Goal: Check status: Check status

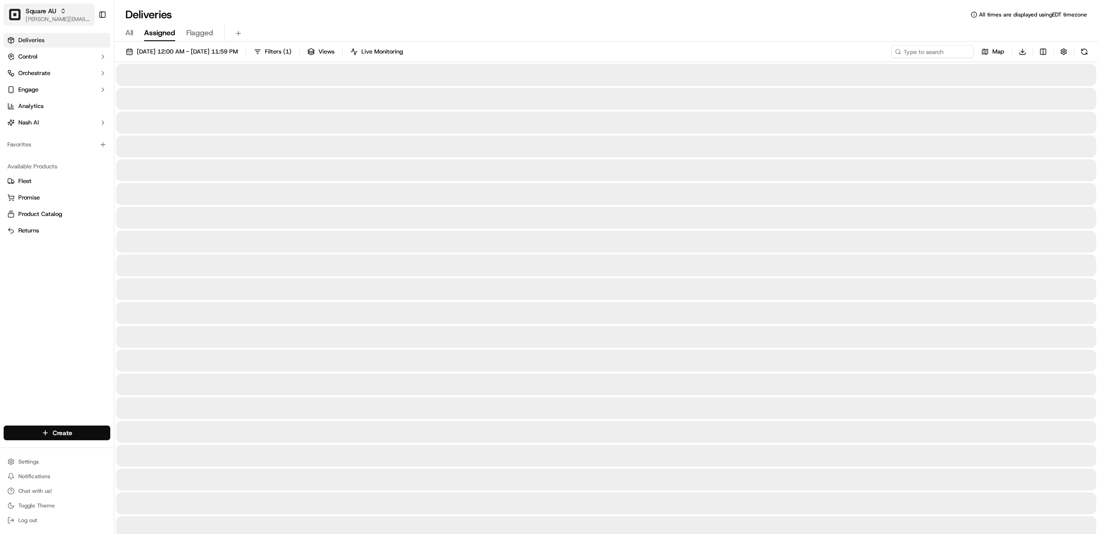
click at [55, 11] on span "Square AU" at bounding box center [41, 10] width 31 height 9
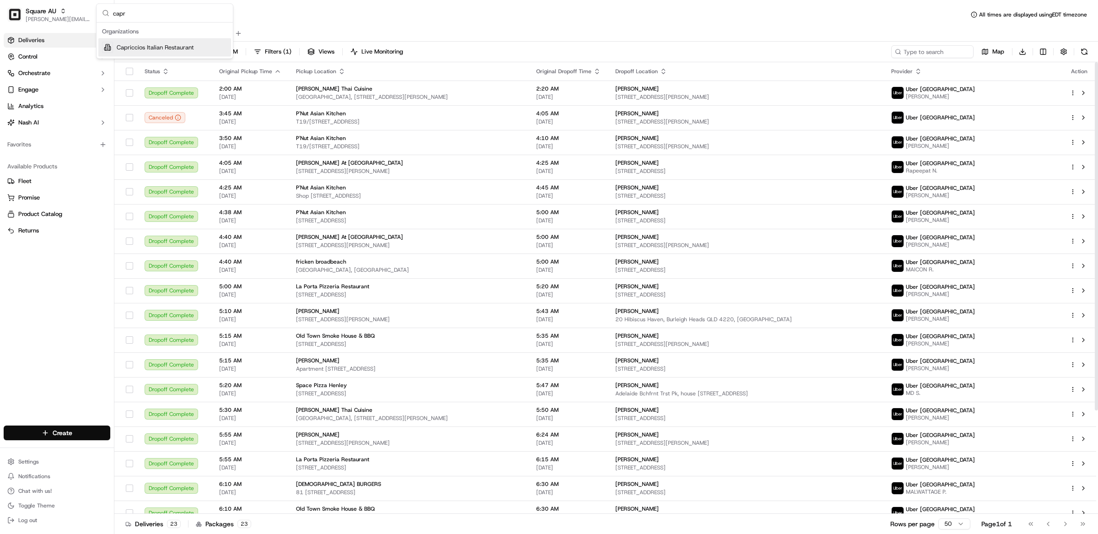
type input "capr"
click at [136, 50] on span "Capriccios Italian Restaurant" at bounding box center [155, 47] width 77 height 8
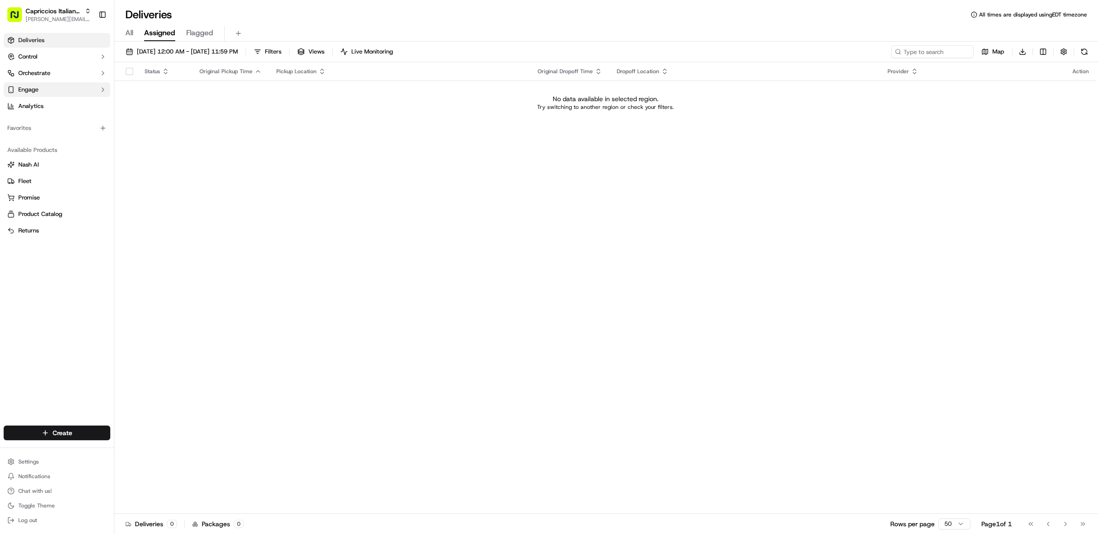
click at [65, 90] on button "Engage" at bounding box center [57, 89] width 107 height 15
click at [48, 79] on button "Orchestrate" at bounding box center [57, 73] width 107 height 15
click at [51, 104] on span "Dispatch Strategies" at bounding box center [45, 102] width 54 height 8
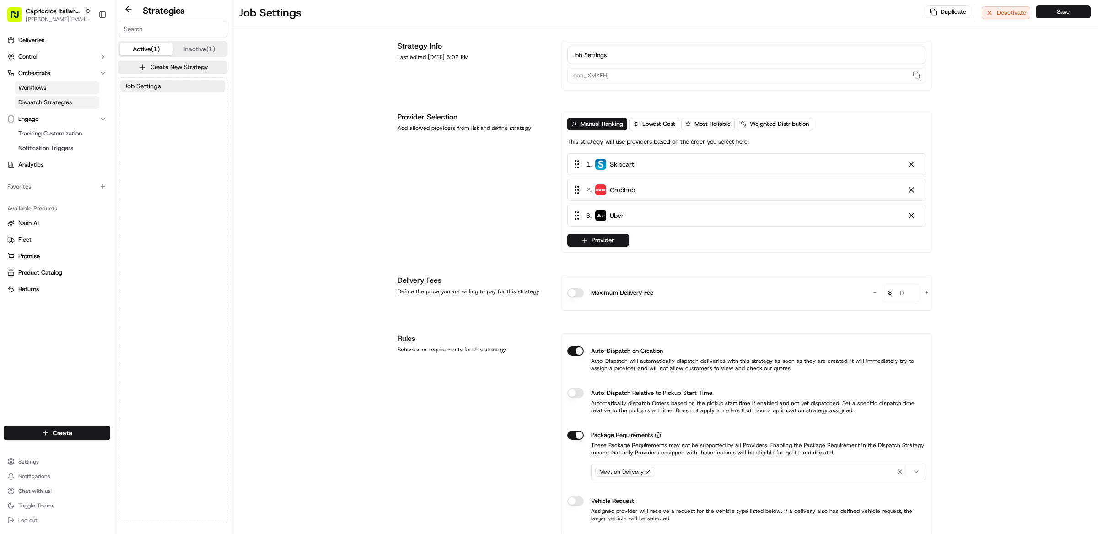
click at [44, 84] on span "Workflows" at bounding box center [32, 88] width 28 height 8
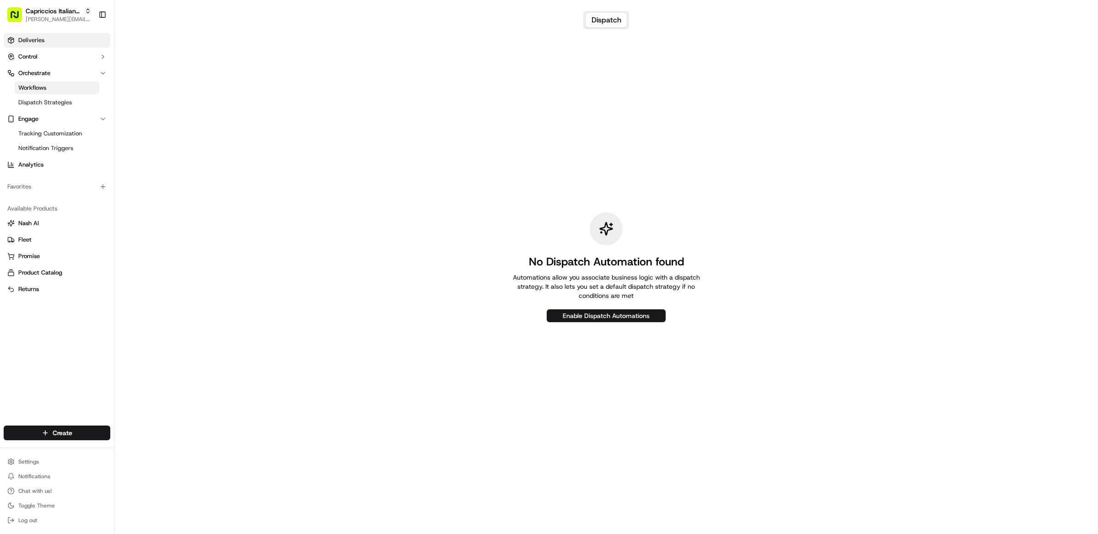
click at [35, 35] on link "Deliveries" at bounding box center [57, 40] width 107 height 15
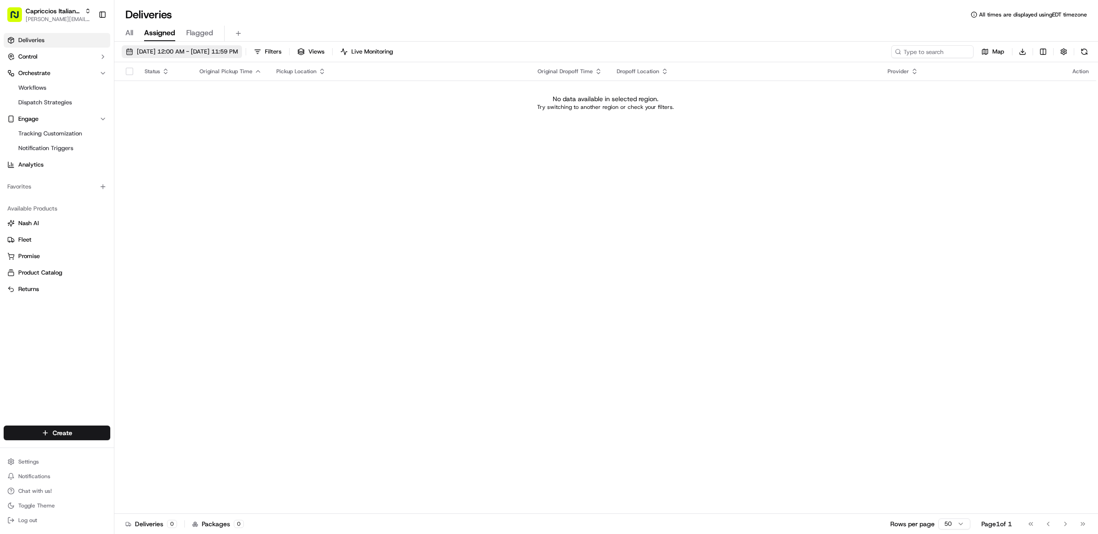
click at [242, 46] on button "09/15/2025 12:00 AM - 09/15/2025 11:59 PM" at bounding box center [182, 51] width 120 height 13
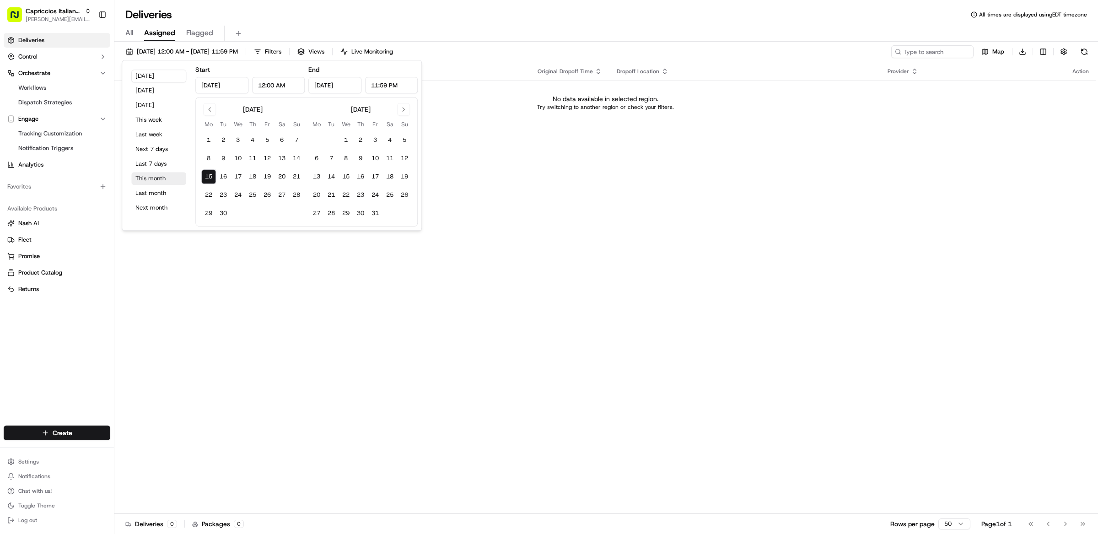
click at [156, 180] on button "This month" at bounding box center [158, 178] width 55 height 13
type input "Sep 1, 2025"
type input "Sep 30, 2025"
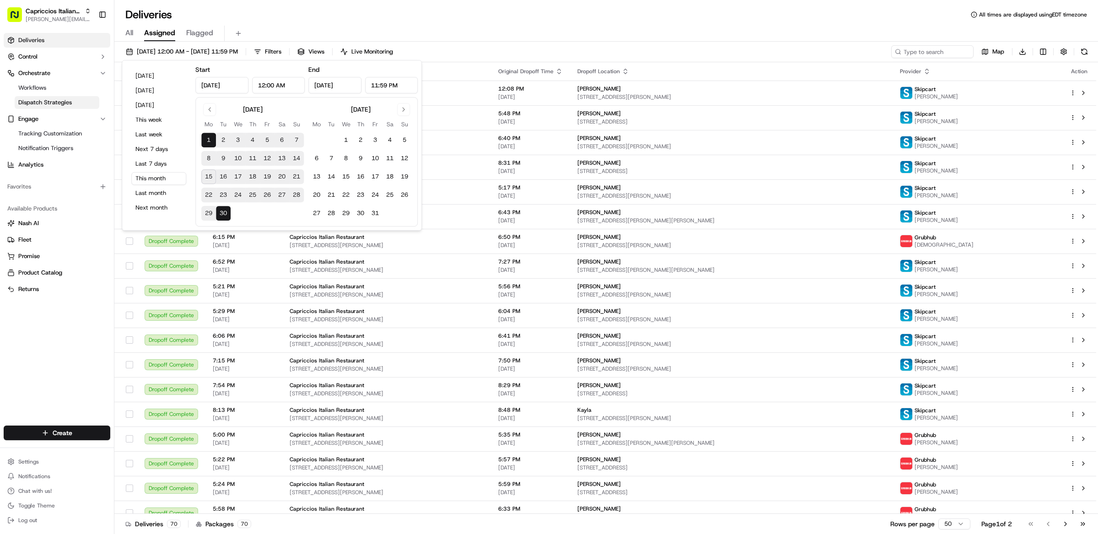
click at [54, 102] on span "Dispatch Strategies" at bounding box center [45, 102] width 54 height 8
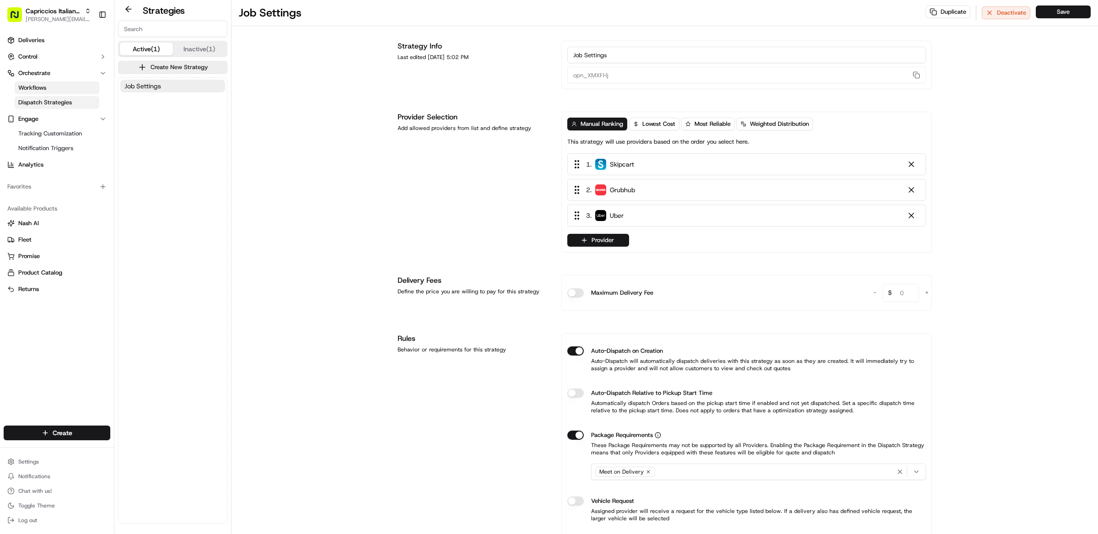
click at [45, 92] on link "Workflows" at bounding box center [57, 87] width 85 height 13
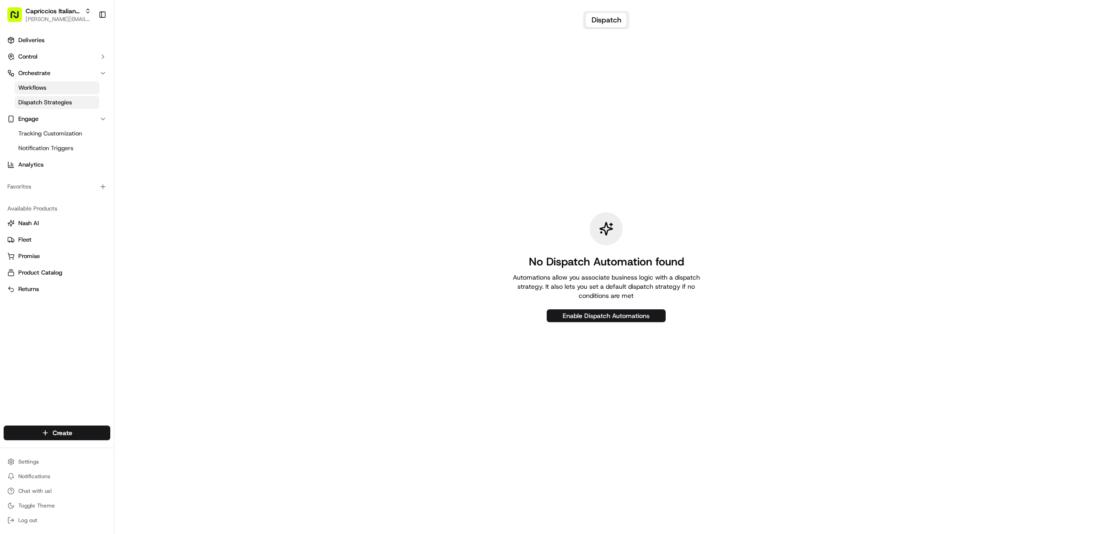
click at [48, 104] on span "Dispatch Strategies" at bounding box center [45, 102] width 54 height 8
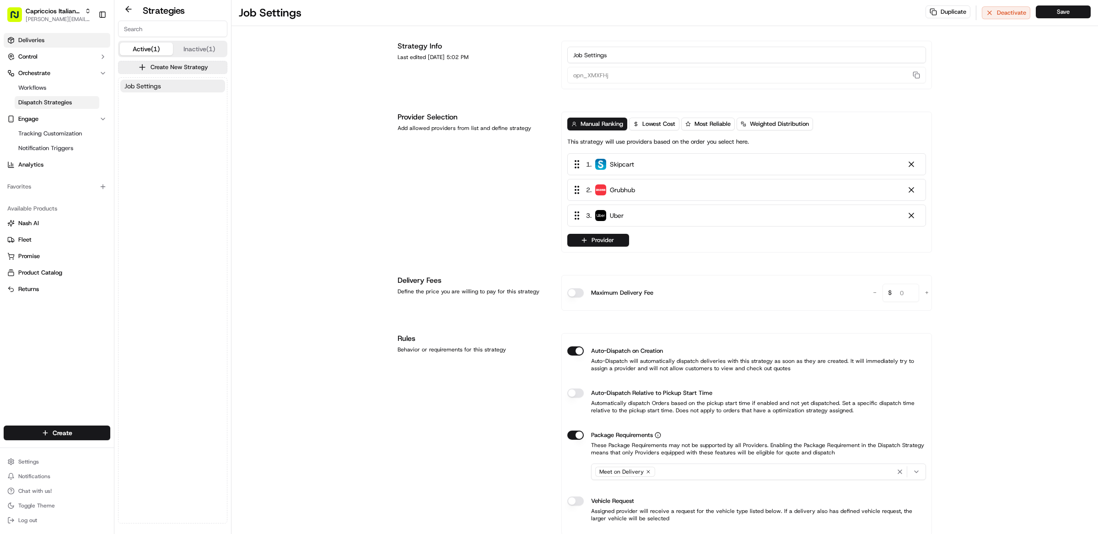
click at [28, 41] on span "Deliveries" at bounding box center [31, 40] width 26 height 8
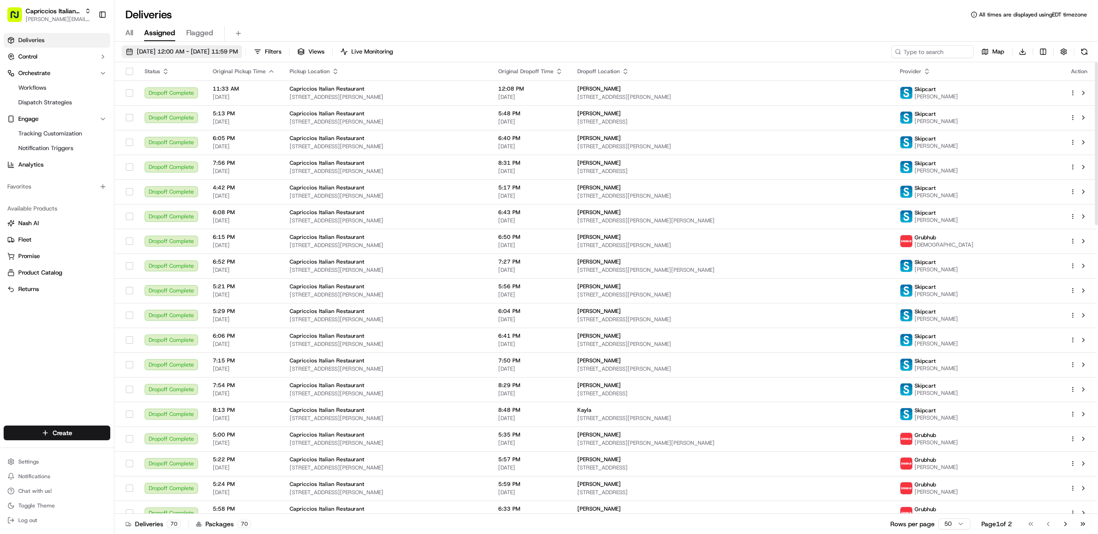
click at [235, 52] on span "09/01/2025 12:00 AM - 09/30/2025 11:59 PM" at bounding box center [187, 52] width 101 height 8
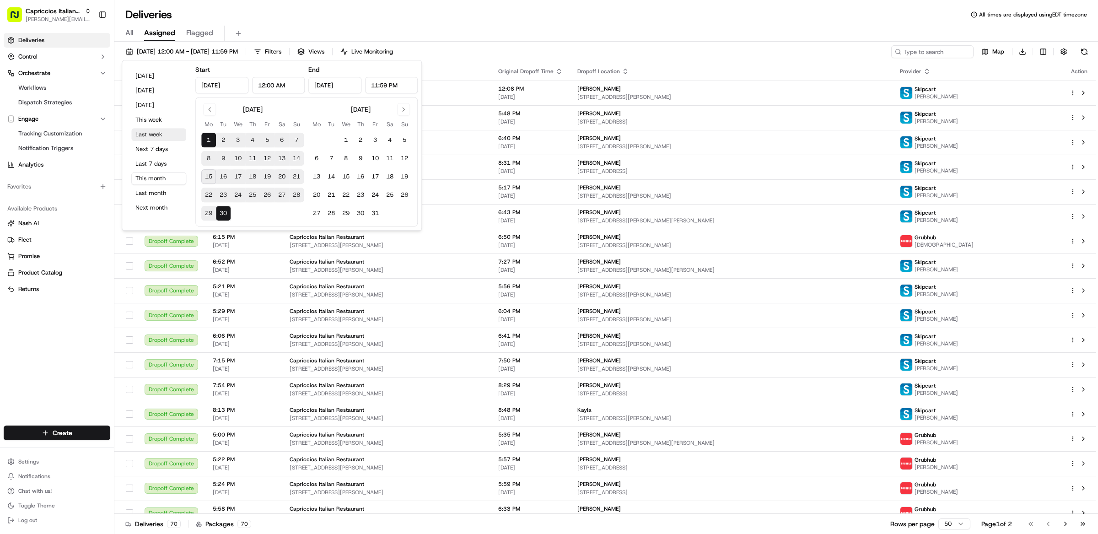
click at [157, 138] on button "Last week" at bounding box center [158, 134] width 55 height 13
type input "Sep 8, 2025"
type input "Sep 14, 2025"
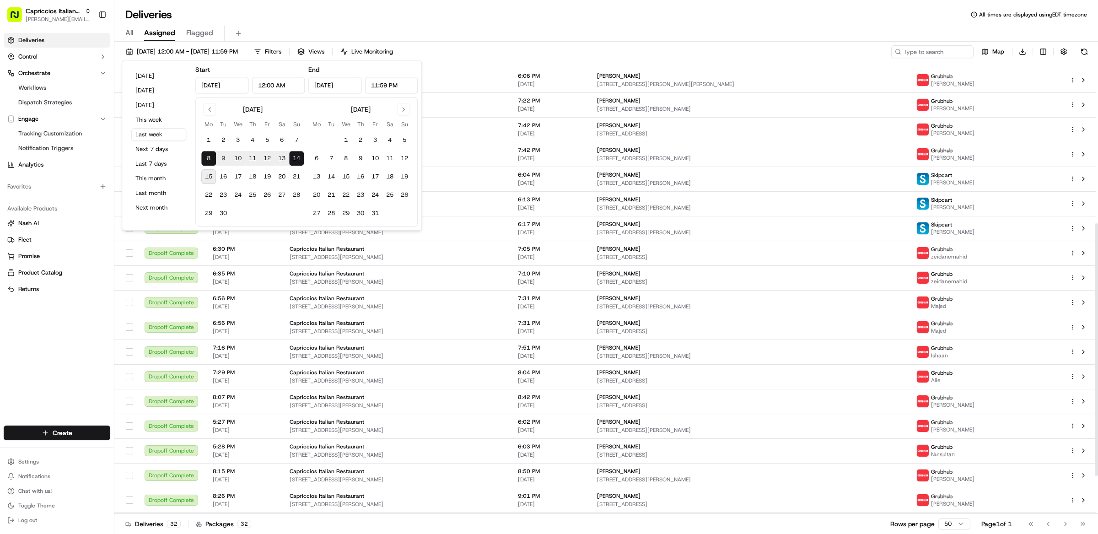
scroll to position [310, 0]
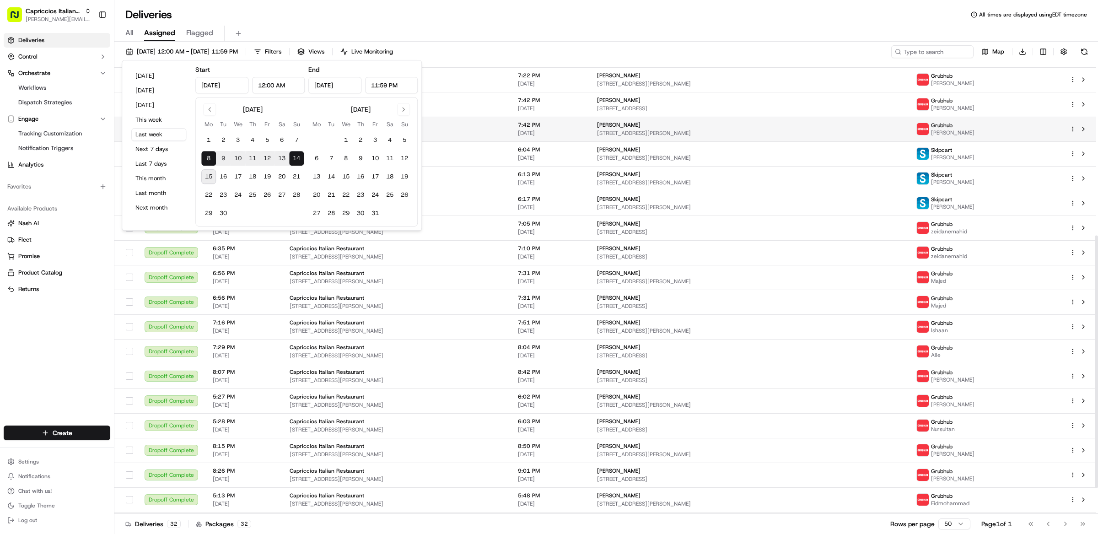
click at [694, 131] on span "9817 Tartuffe Dr, Henrico, VA 23238, USA" at bounding box center [749, 132] width 305 height 7
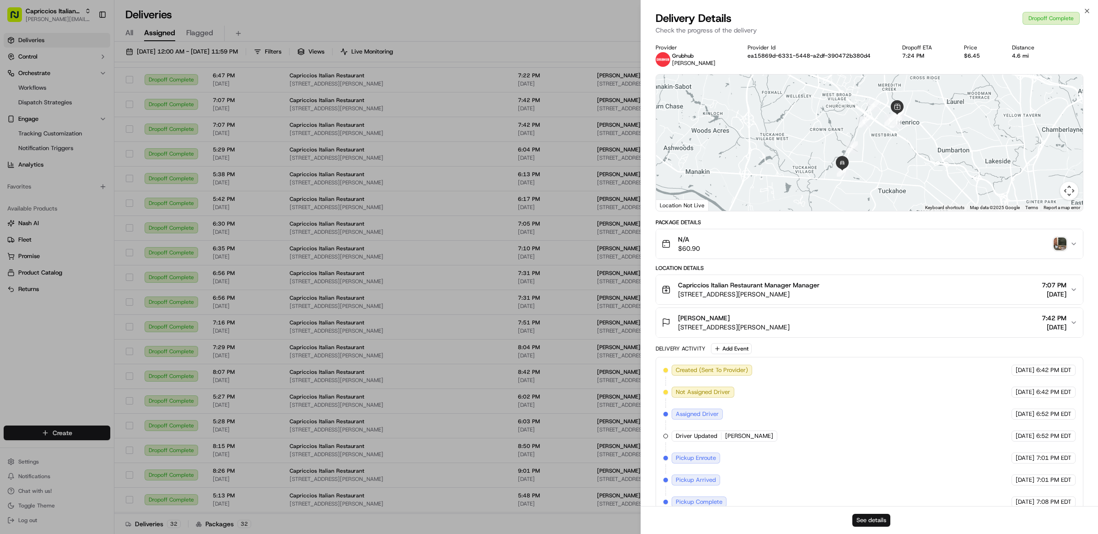
click at [875, 524] on button "See details" at bounding box center [871, 520] width 38 height 13
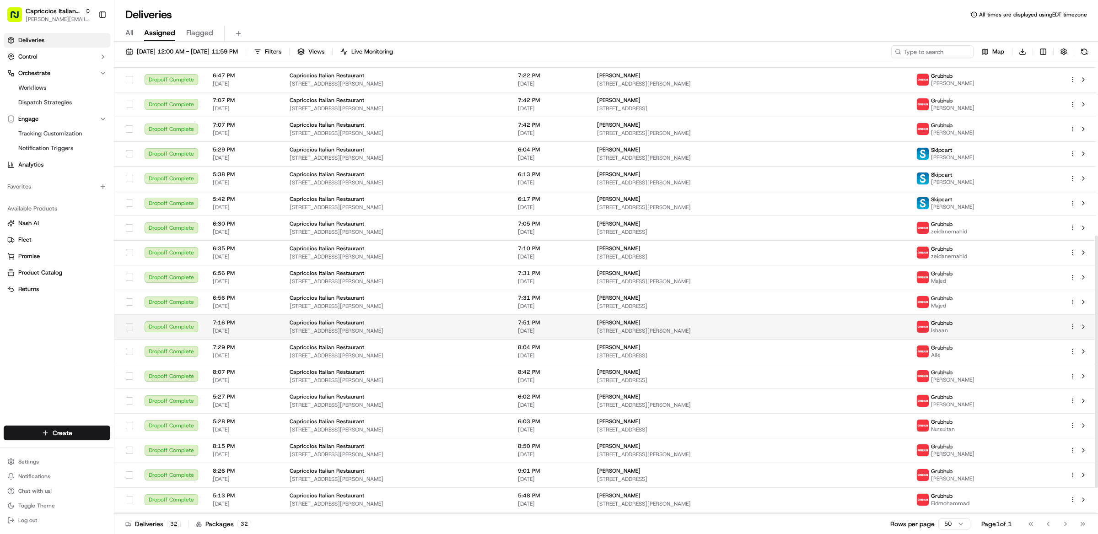
click at [763, 334] on span "5209 Singletree Ct, Glen Allen, VA 23060, USA" at bounding box center [749, 330] width 305 height 7
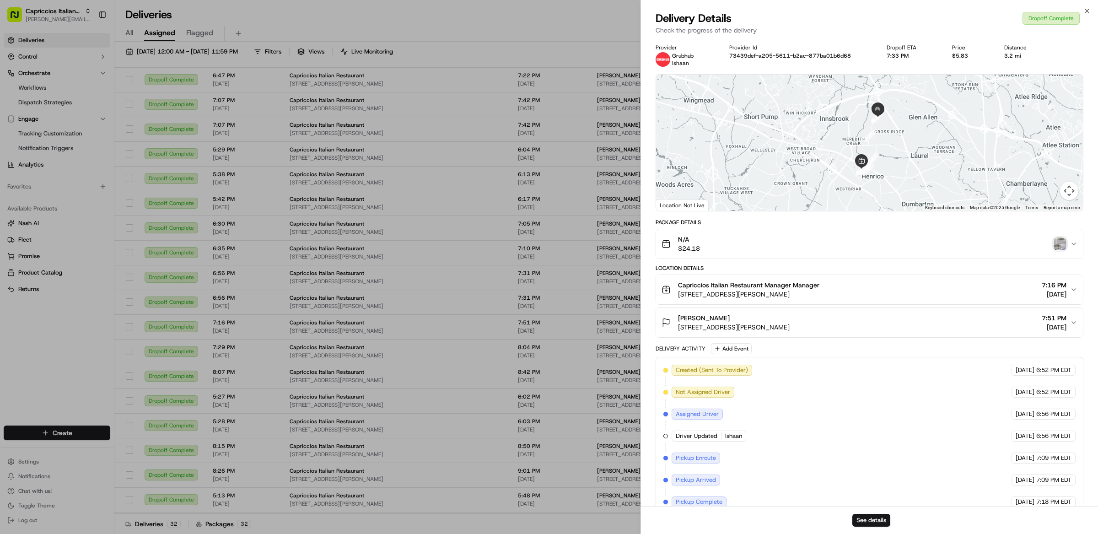
click at [882, 513] on div "See details" at bounding box center [869, 520] width 457 height 28
click at [882, 518] on button "See details" at bounding box center [871, 520] width 38 height 13
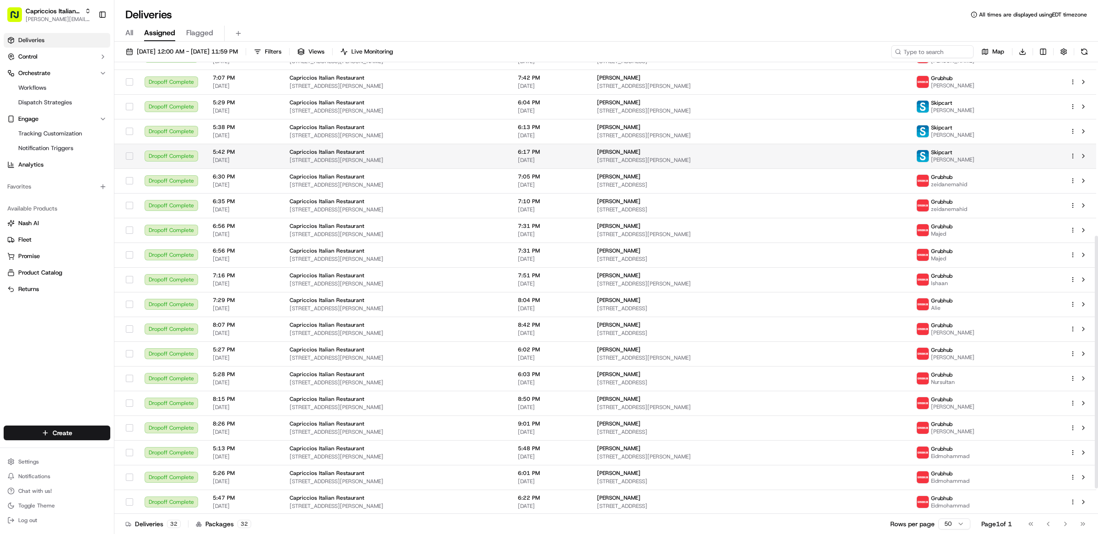
scroll to position [0, 0]
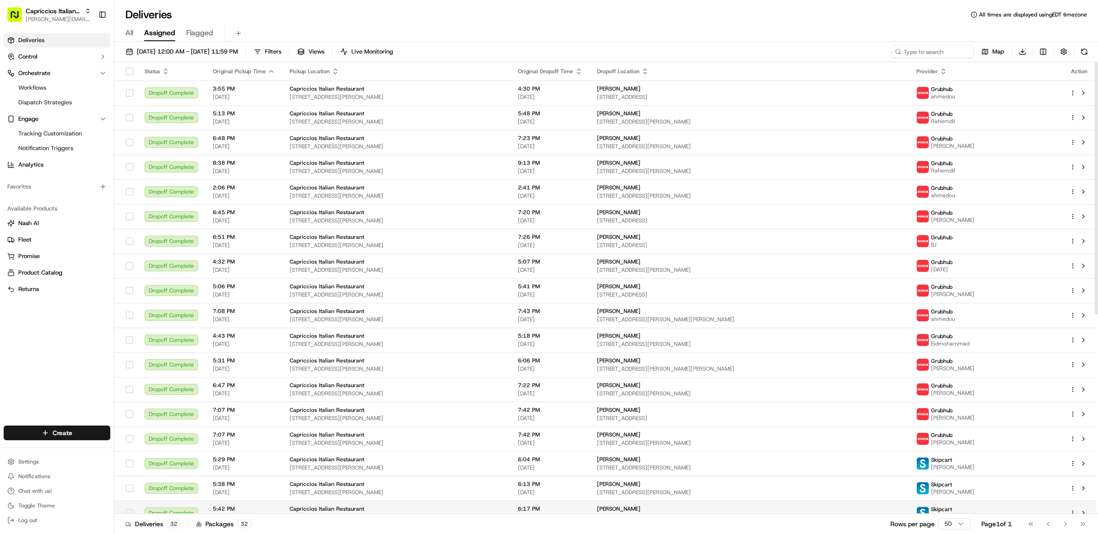
click at [784, 156] on td "Eric Baldwin 5628 Drayton Dr, Glen Allen, VA 23060, USA" at bounding box center [750, 167] width 320 height 25
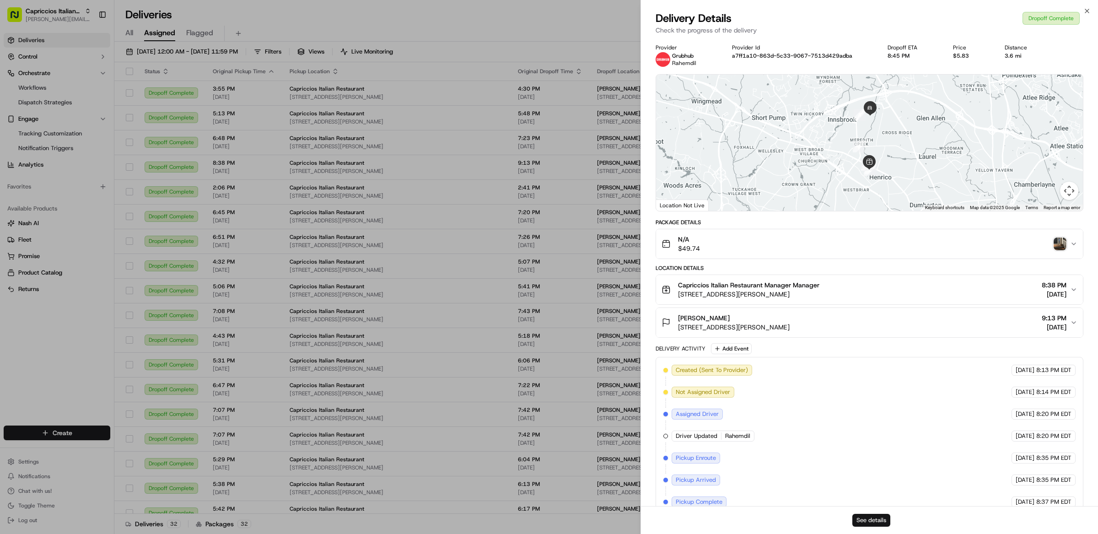
click at [865, 522] on button "See details" at bounding box center [871, 520] width 38 height 13
